Goal: Task Accomplishment & Management: Use online tool/utility

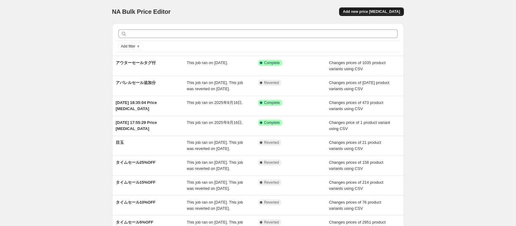
click at [359, 13] on span "Add new price [MEDICAL_DATA]" at bounding box center [371, 11] width 57 height 5
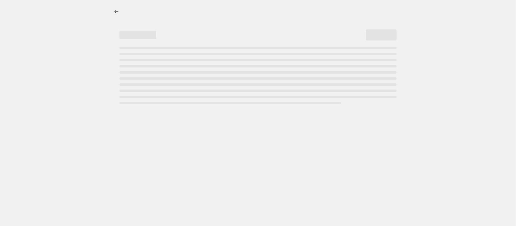
select select "percentage"
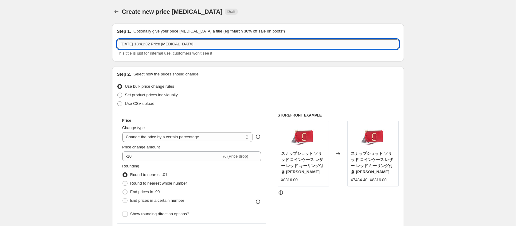
click at [182, 47] on input "[DATE] 13:41:32 Price [MEDICAL_DATA]" at bounding box center [258, 44] width 282 height 10
click at [137, 102] on span "Use CSV upload" at bounding box center [139, 103] width 29 height 5
click at [118, 102] on input "Use CSV upload" at bounding box center [117, 101] width 0 height 0
radio input "true"
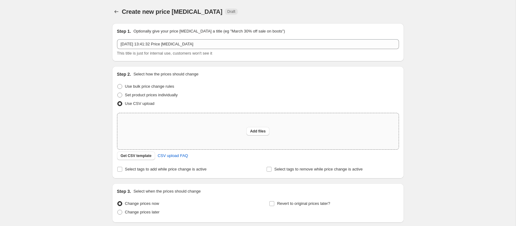
scroll to position [48, 0]
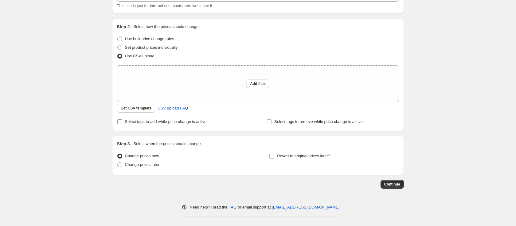
click at [174, 124] on span "Select tags to add while price change is active" at bounding box center [166, 121] width 82 height 5
click at [122, 124] on input "Select tags to add while price change is active" at bounding box center [119, 121] width 5 height 5
checkbox input "true"
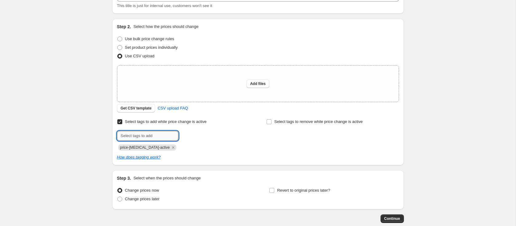
click at [157, 138] on input "text" at bounding box center [147, 136] width 61 height 10
paste input "AUTUMNSALE-202510"
type input "AUTUMNSALE-202510"
click at [207, 136] on span "AUTUMNSALE-2..." at bounding box center [208, 135] width 32 height 4
click at [170, 148] on icon "Remove price-change-job-active" at bounding box center [173, 148] width 6 height 6
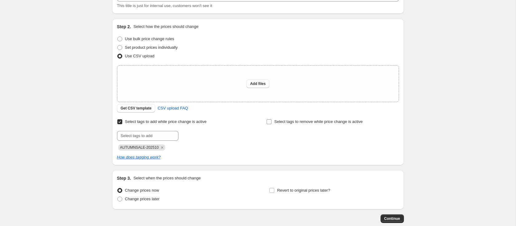
click at [283, 120] on span "Select tags to remove while price change is active" at bounding box center [318, 121] width 88 height 5
click at [272, 120] on input "Select tags to remove while price change is active" at bounding box center [269, 121] width 5 height 5
checkbox input "true"
click at [283, 134] on input "text" at bounding box center [296, 136] width 61 height 10
paste input "AUTUMNSALE-202510"
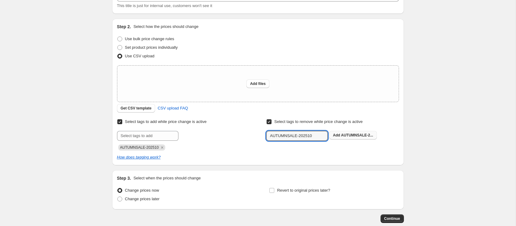
type input "AUTUMNSALE-202510"
click at [343, 134] on span "AUTUMNSALE-2..." at bounding box center [357, 135] width 32 height 4
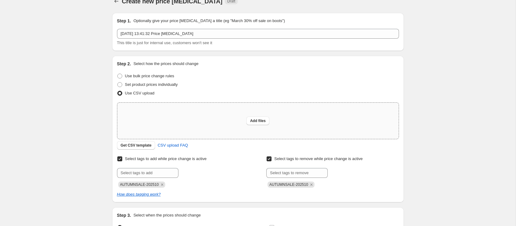
scroll to position [0, 0]
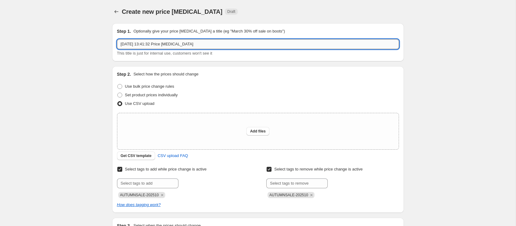
click at [209, 41] on input "[DATE] 13:41:32 Price [MEDICAL_DATA]" at bounding box center [258, 44] width 282 height 10
paste input "AUTUMNSALE-202510"
type input "AUTUMNSALE-202510"
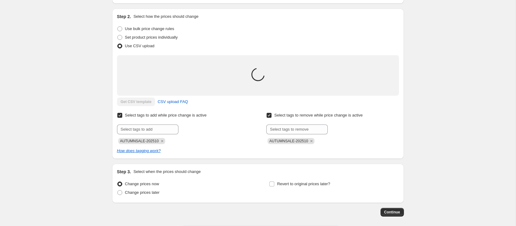
scroll to position [85, 0]
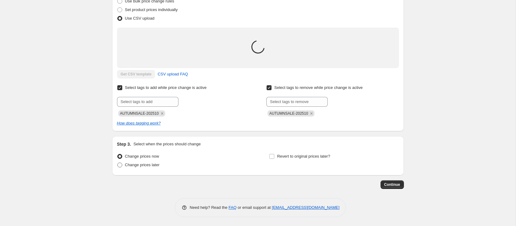
click at [149, 165] on span "Change prices later" at bounding box center [142, 165] width 35 height 5
click at [118, 163] on input "Change prices later" at bounding box center [117, 163] width 0 height 0
radio input "true"
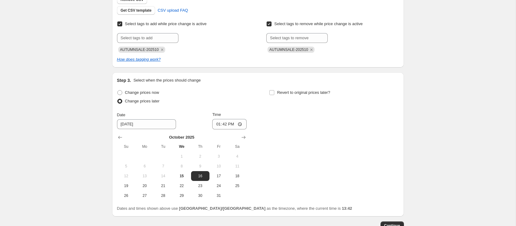
scroll to position [160, 0]
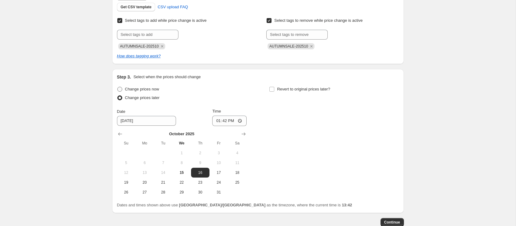
click at [152, 90] on span "Change prices now" at bounding box center [142, 89] width 34 height 5
click at [118, 87] on input "Change prices now" at bounding box center [117, 87] width 0 height 0
radio input "true"
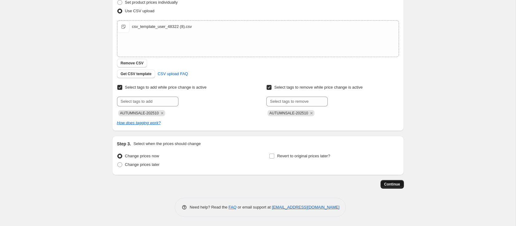
click at [389, 184] on span "Continue" at bounding box center [392, 184] width 16 height 5
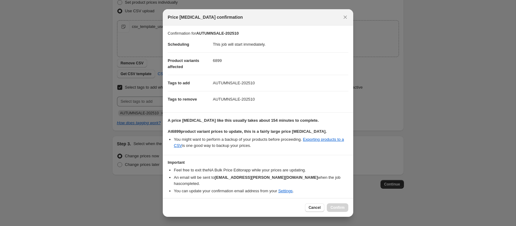
scroll to position [15, 0]
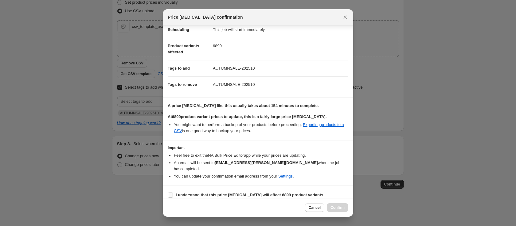
click at [195, 193] on b "I understand that this price [MEDICAL_DATA] will affect 6899 product variants" at bounding box center [250, 195] width 148 height 5
click at [173, 193] on input "I understand that this price [MEDICAL_DATA] will affect 6899 product variants" at bounding box center [170, 195] width 5 height 5
checkbox input "true"
click at [341, 205] on button "Confirm" at bounding box center [338, 208] width 22 height 9
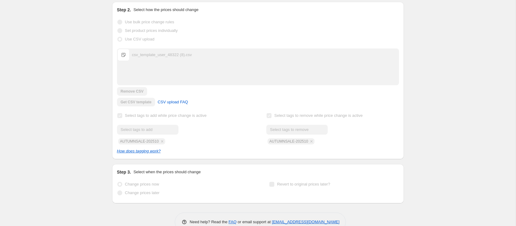
scroll to position [109, 0]
